Goal: Task Accomplishment & Management: Manage account settings

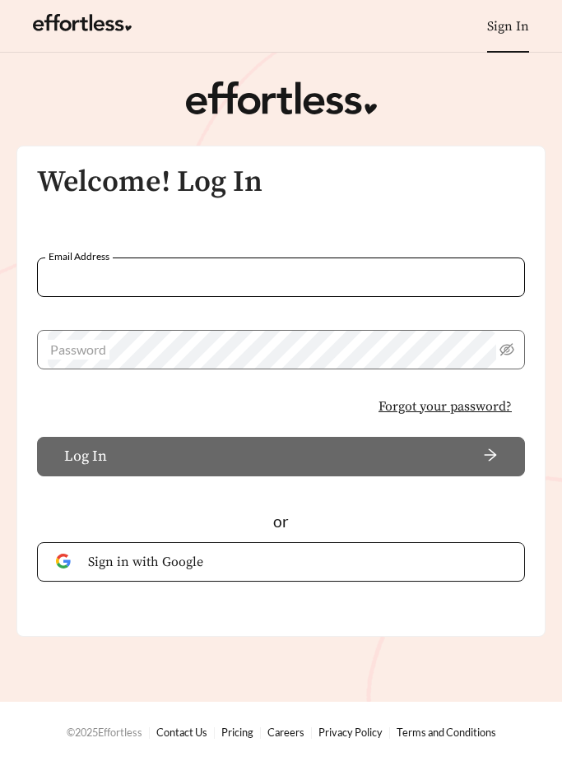
type input "**********"
click at [281, 456] on button "Log In" at bounding box center [281, 457] width 488 height 40
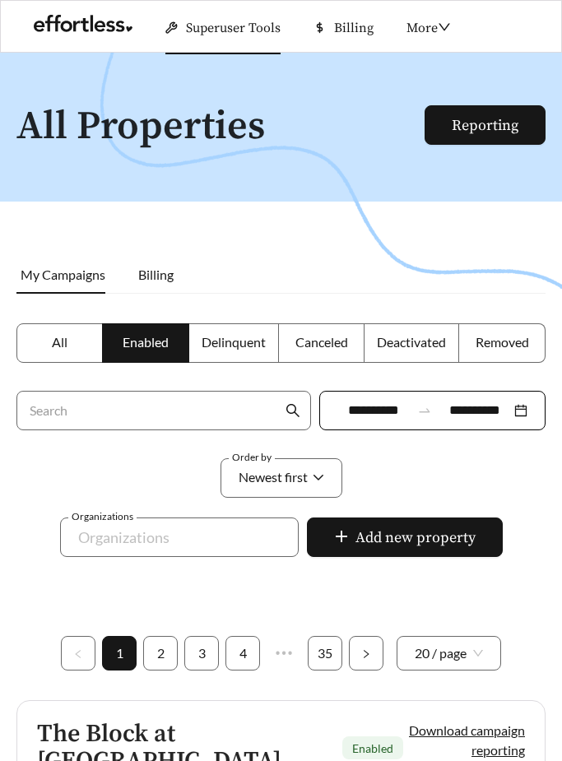
click at [221, 24] on span "Superuser Tools" at bounding box center [233, 28] width 95 height 16
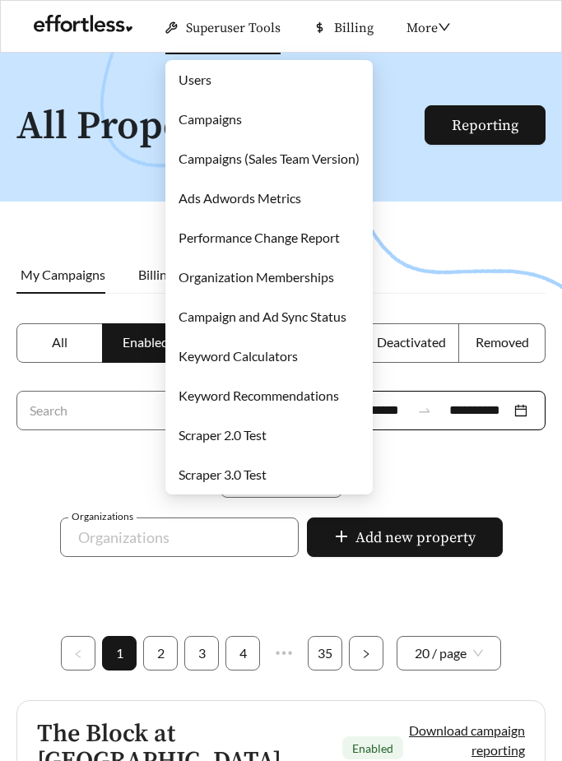
click at [195, 113] on link "Campaigns" at bounding box center [210, 119] width 63 height 16
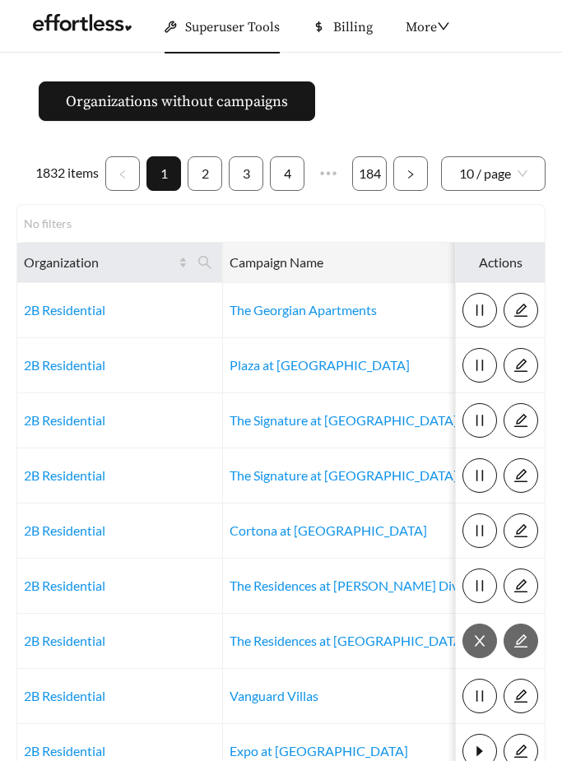
click at [543, 259] on icon "search" at bounding box center [549, 262] width 13 height 13
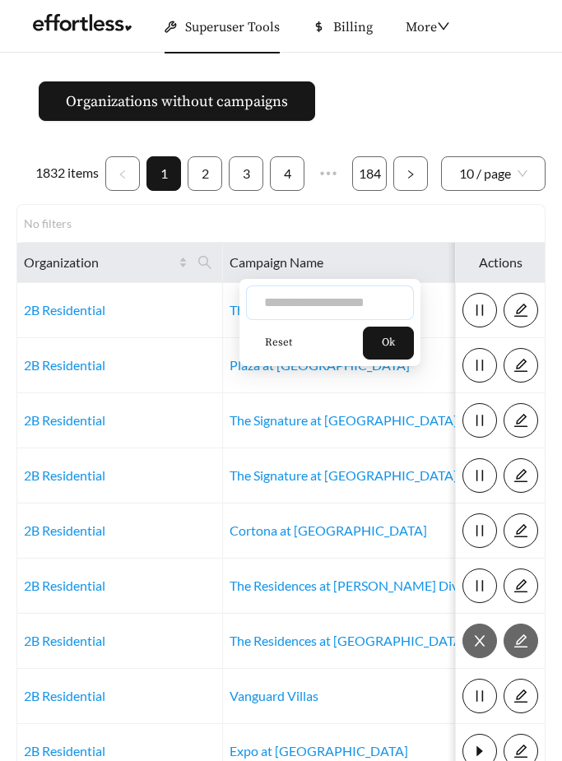
click at [337, 295] on input "text" at bounding box center [330, 303] width 168 height 35
type input "*******"
click at [407, 342] on button "Ok" at bounding box center [388, 343] width 51 height 33
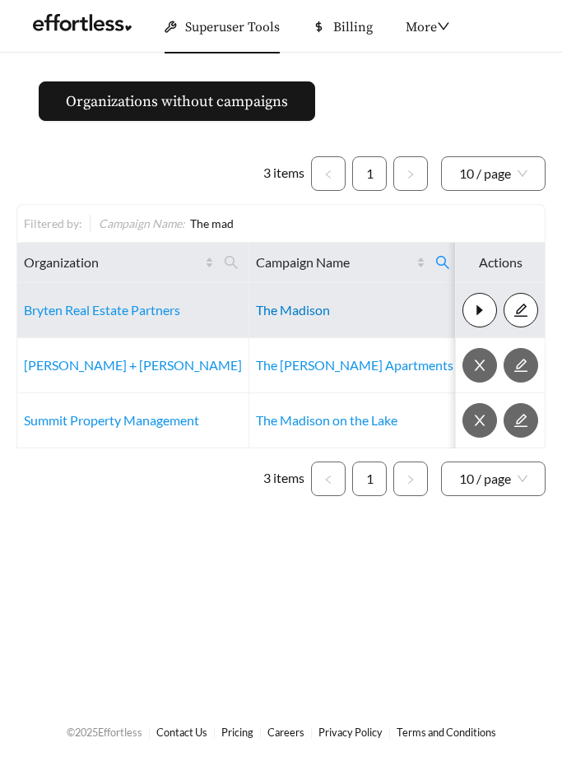
click at [269, 313] on link "The Madison" at bounding box center [293, 310] width 74 height 16
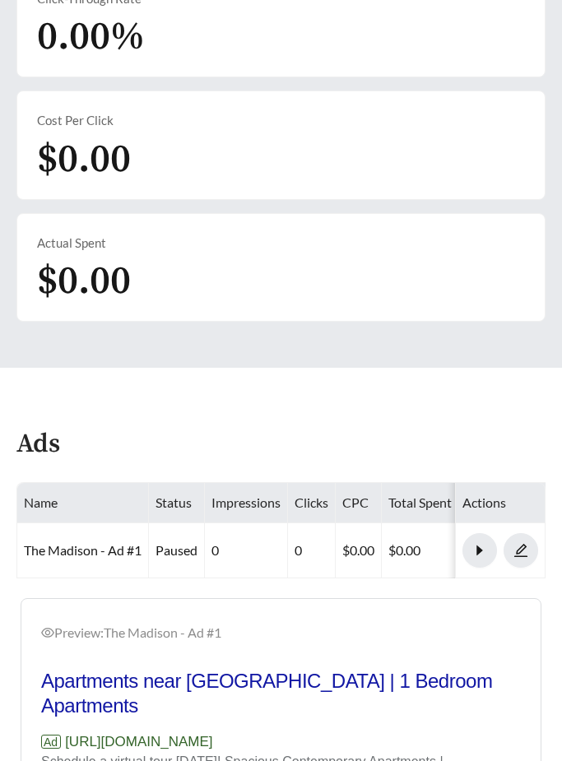
scroll to position [594, 0]
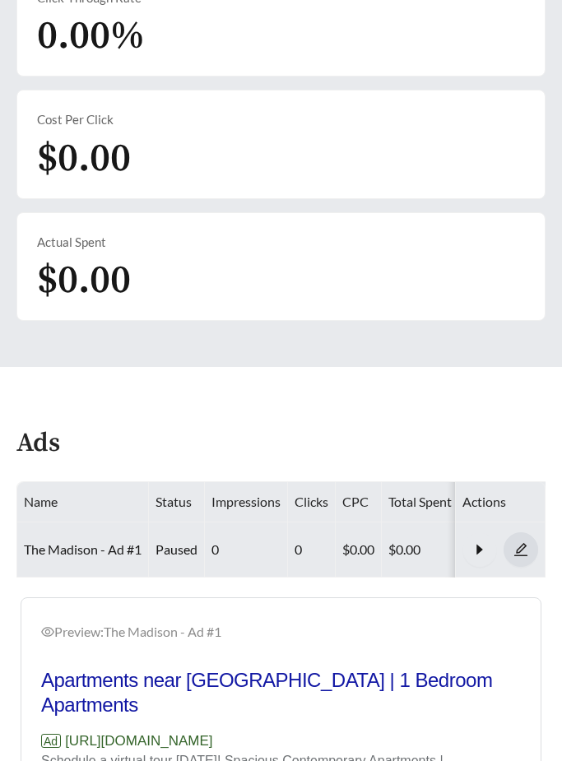
click at [523, 547] on icon "edit" at bounding box center [520, 550] width 13 height 13
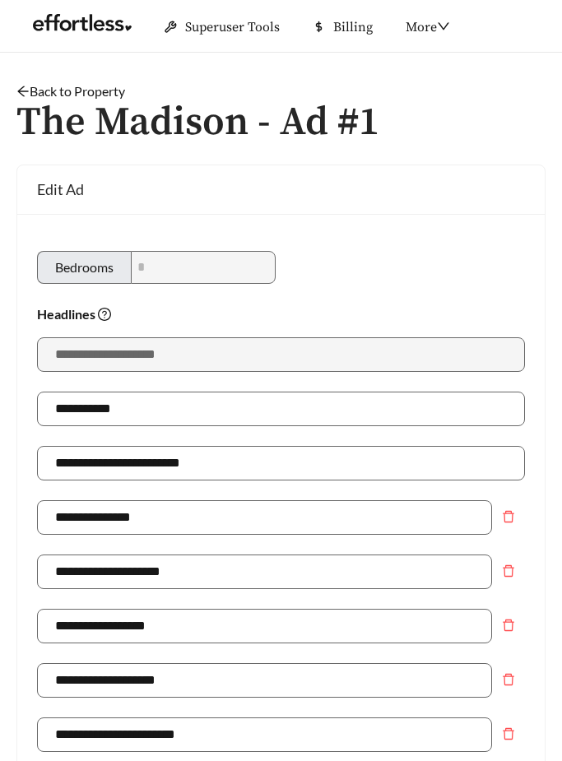
click at [38, 84] on link "Back to Property" at bounding box center [70, 91] width 109 height 16
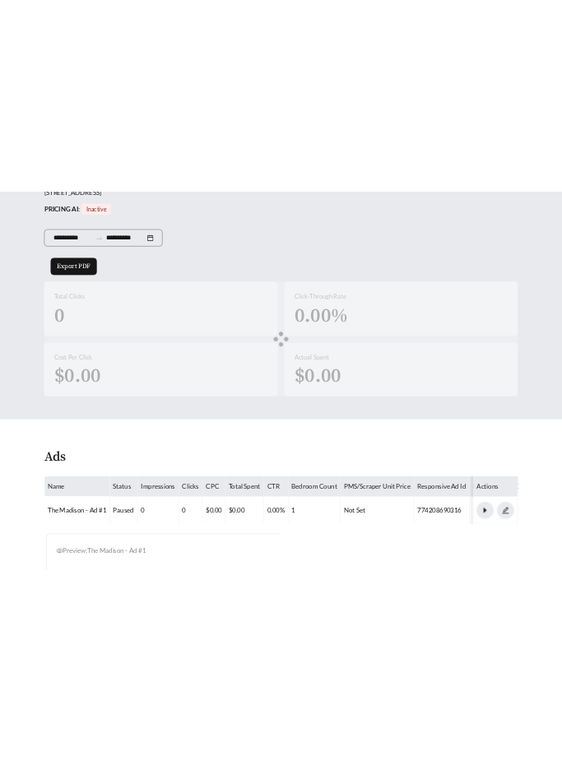
scroll to position [645, 0]
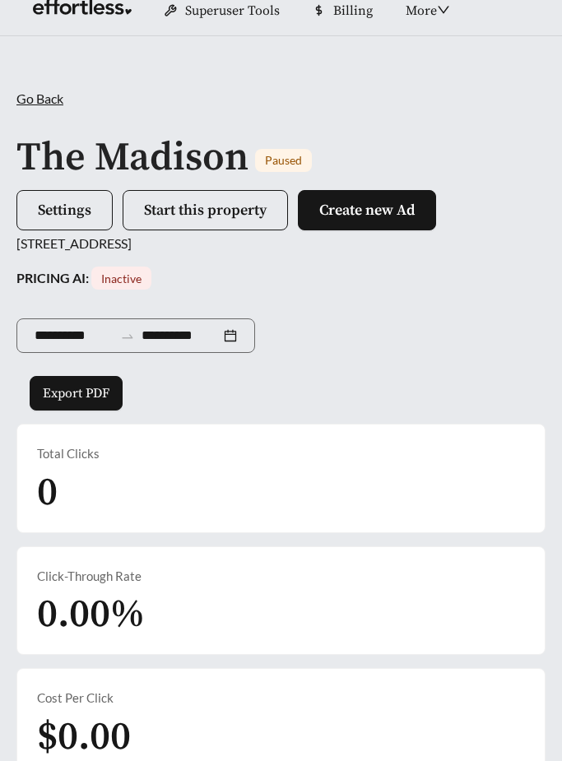
scroll to position [0, 0]
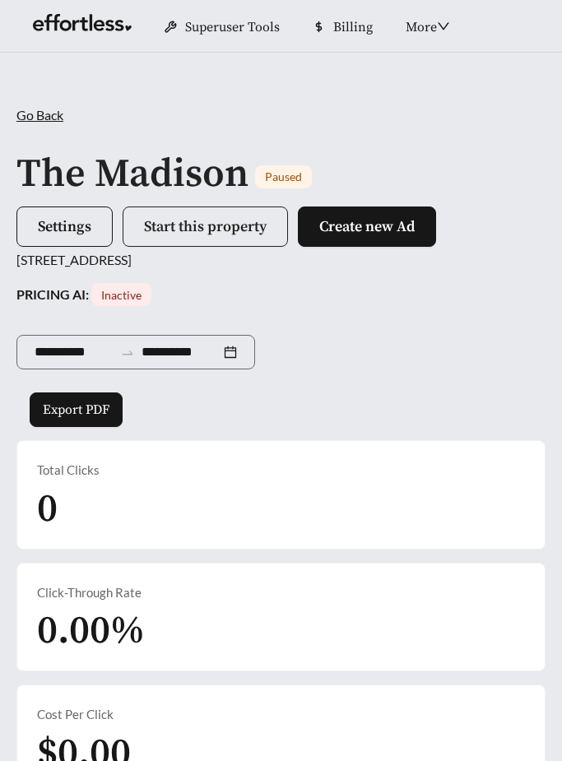
click at [246, 227] on span "Start this property" at bounding box center [205, 226] width 123 height 19
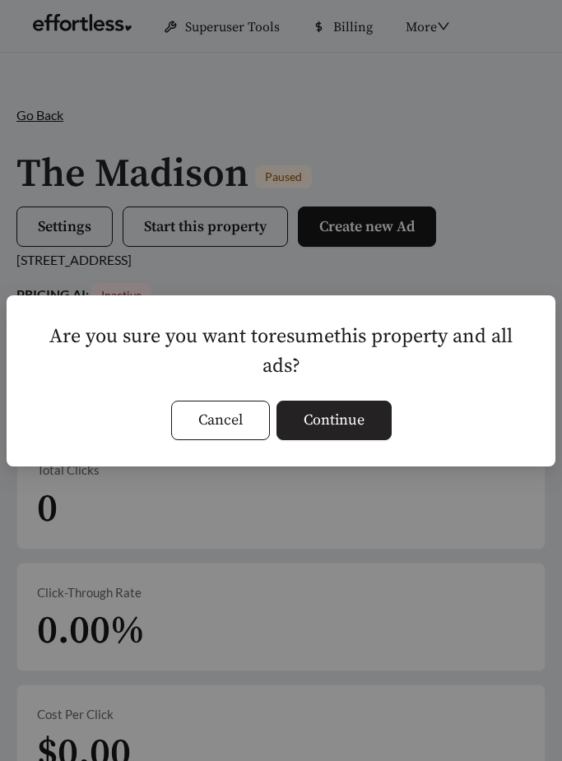
click at [351, 417] on span "Continue" at bounding box center [334, 420] width 61 height 22
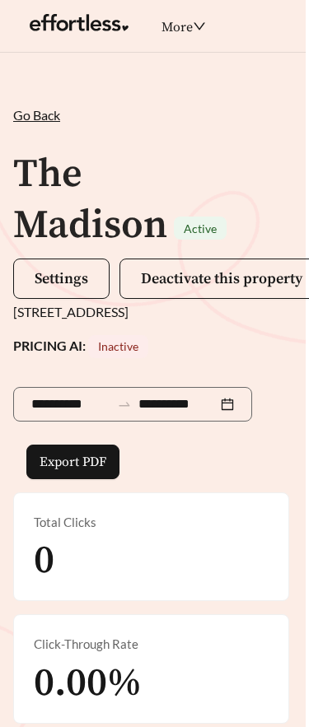
scroll to position [0, 12]
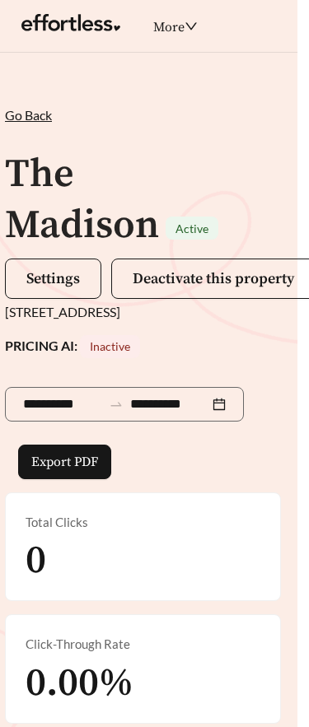
click at [5, 357] on div "PRICING AI: Inactive" at bounding box center [143, 346] width 276 height 23
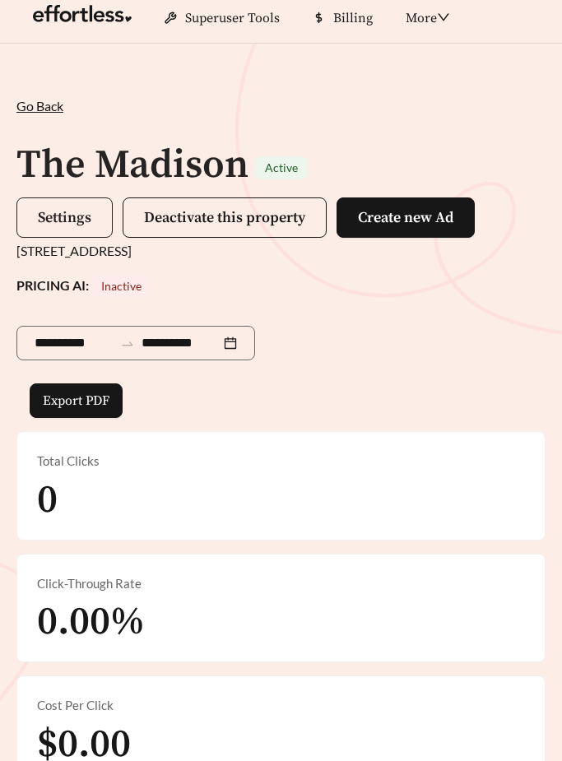
scroll to position [9, 0]
click at [79, 215] on span "Settings" at bounding box center [65, 217] width 54 height 19
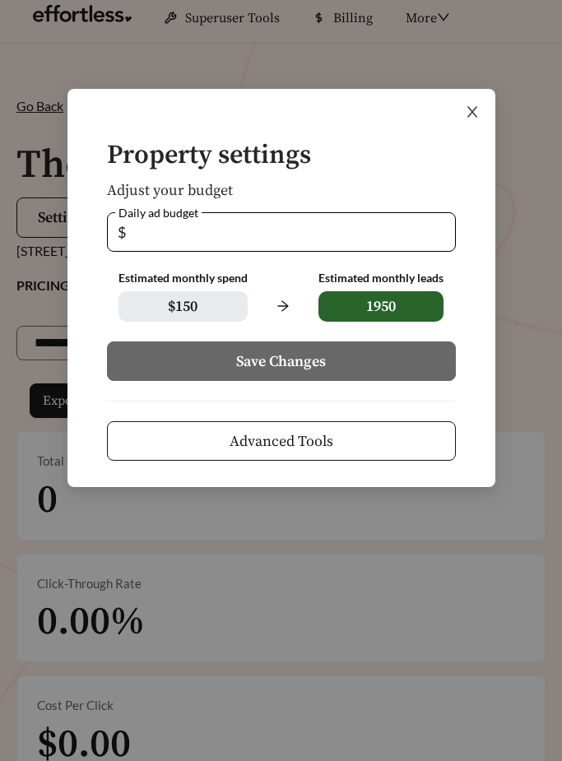
click at [477, 106] on icon "close" at bounding box center [472, 112] width 15 height 15
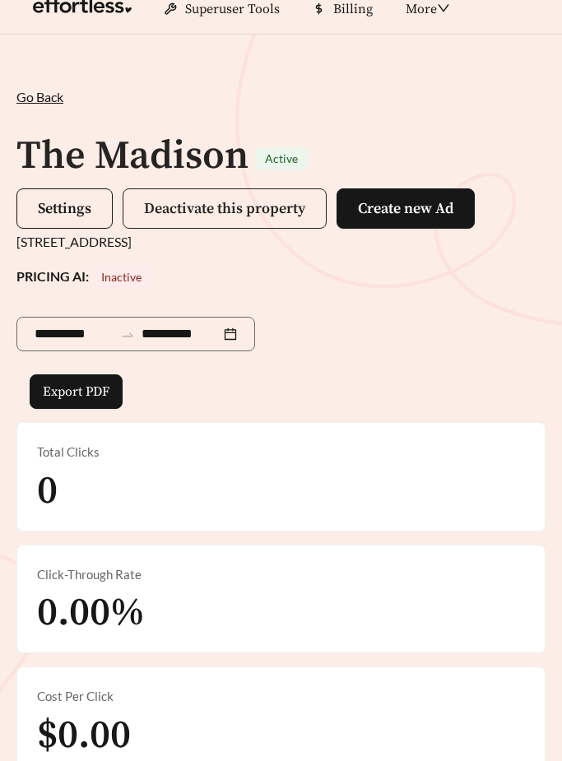
scroll to position [0, 0]
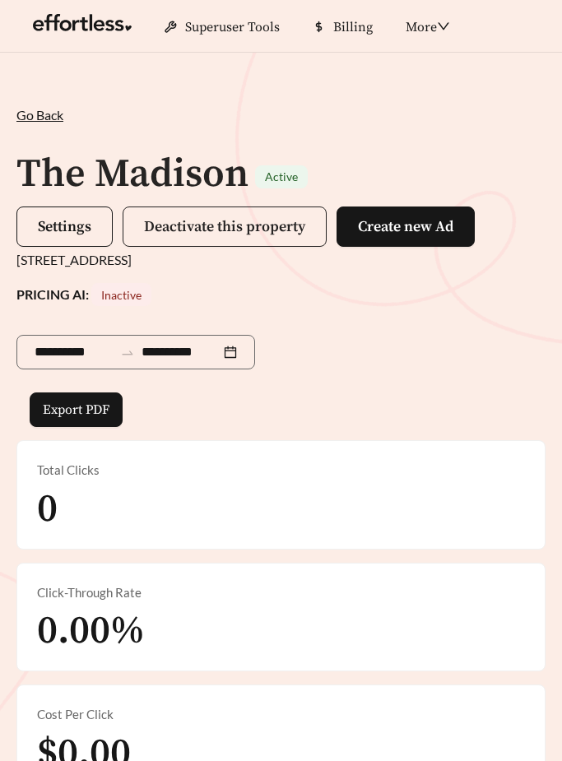
click at [266, 223] on span "Deactivate this property" at bounding box center [224, 226] width 161 height 19
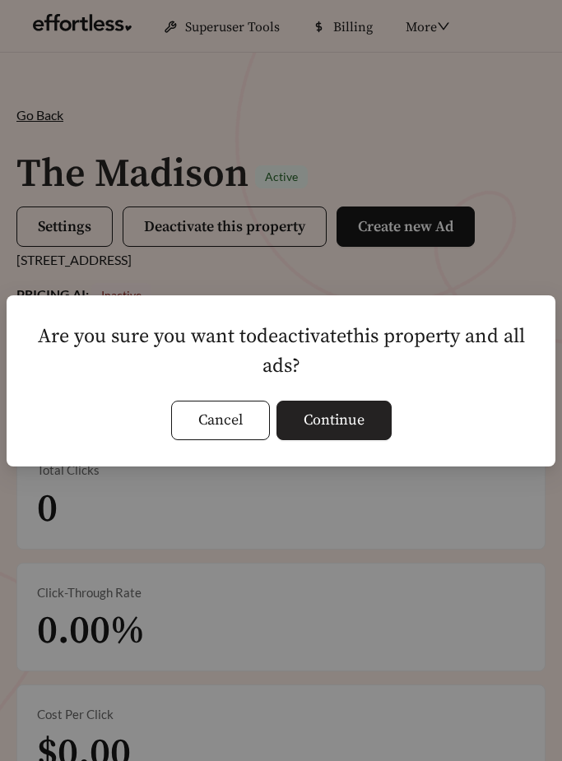
click at [365, 416] on button "Continue" at bounding box center [334, 421] width 115 height 40
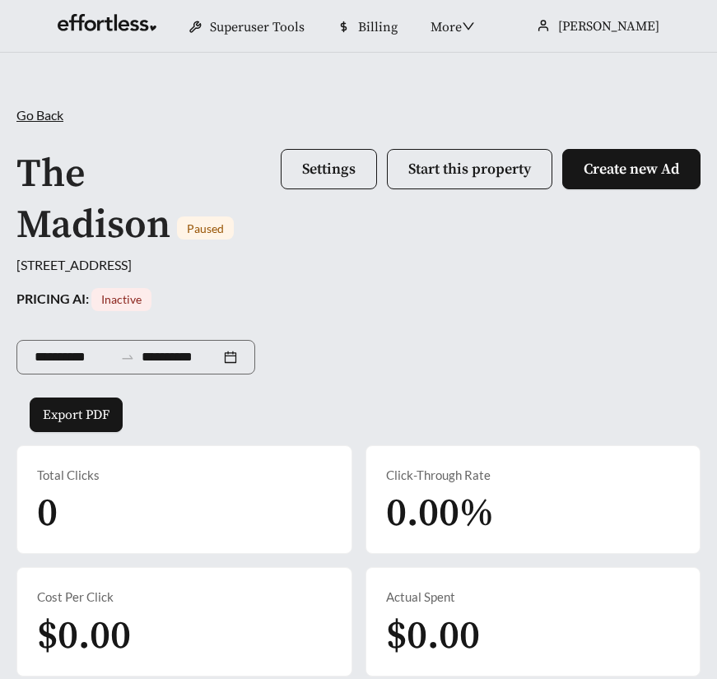
drag, startPoint x: 489, startPoint y: 542, endPoint x: -1, endPoint y: -1, distance: 731.4
click at [0, 0] on html "**********" at bounding box center [358, 339] width 717 height 679
